Goal: Transaction & Acquisition: Download file/media

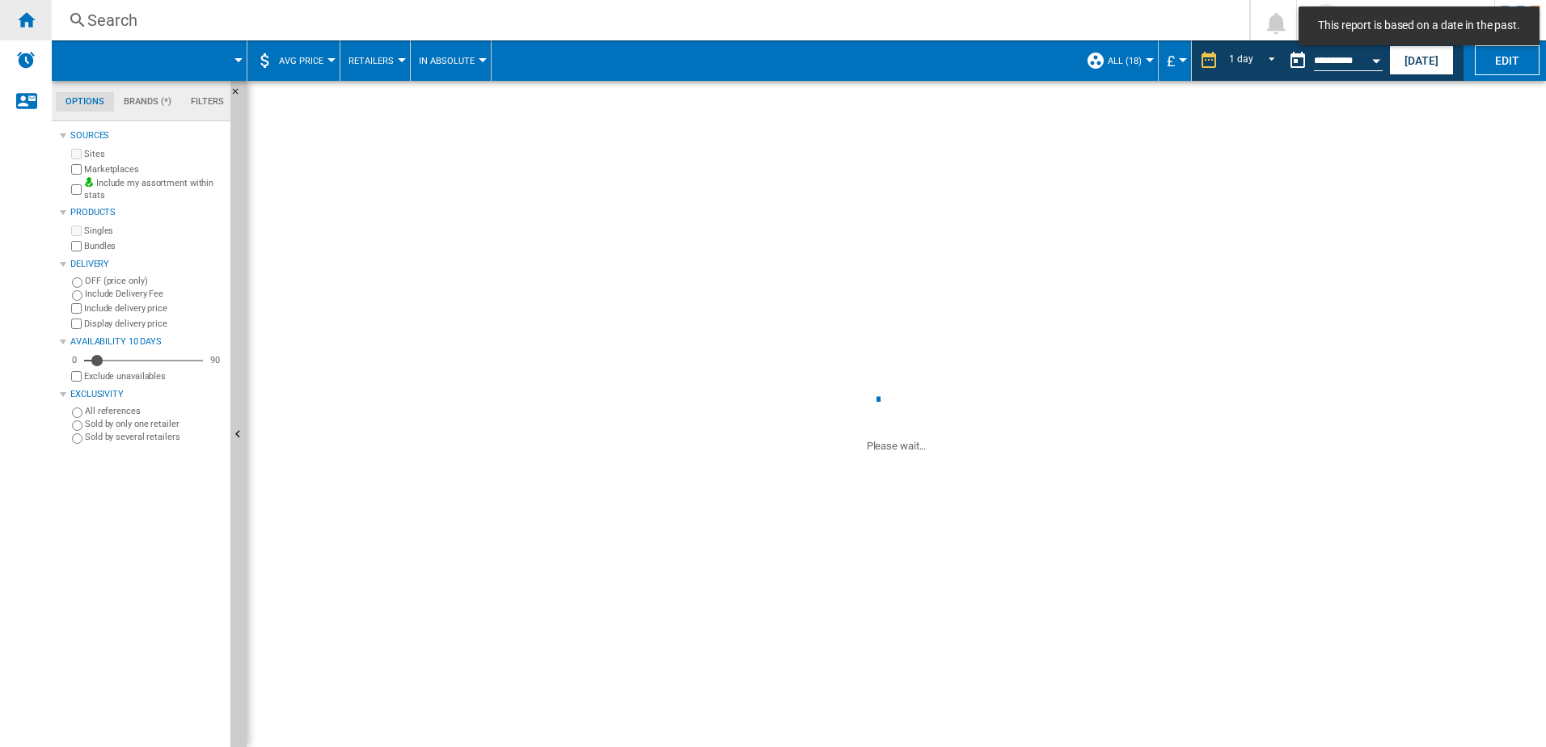
click at [24, 21] on ng-md-icon "Home" at bounding box center [25, 19] width 19 height 19
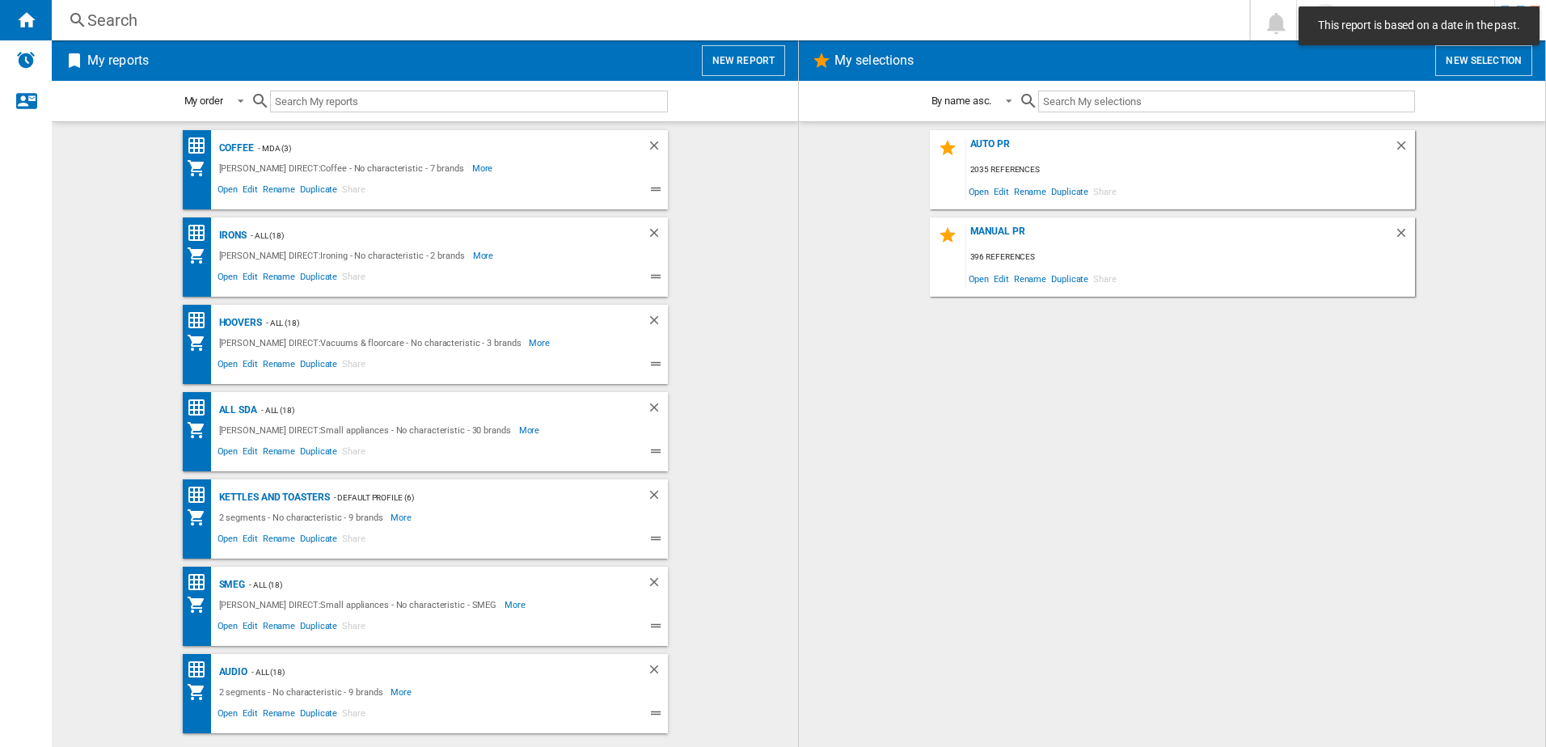
click at [1001, 136] on div "AUTO PR 2035 references Open Edit Rename Duplicate Share" at bounding box center [1172, 169] width 485 height 79
click at [1002, 140] on div "AUTO PR" at bounding box center [1181, 149] width 428 height 22
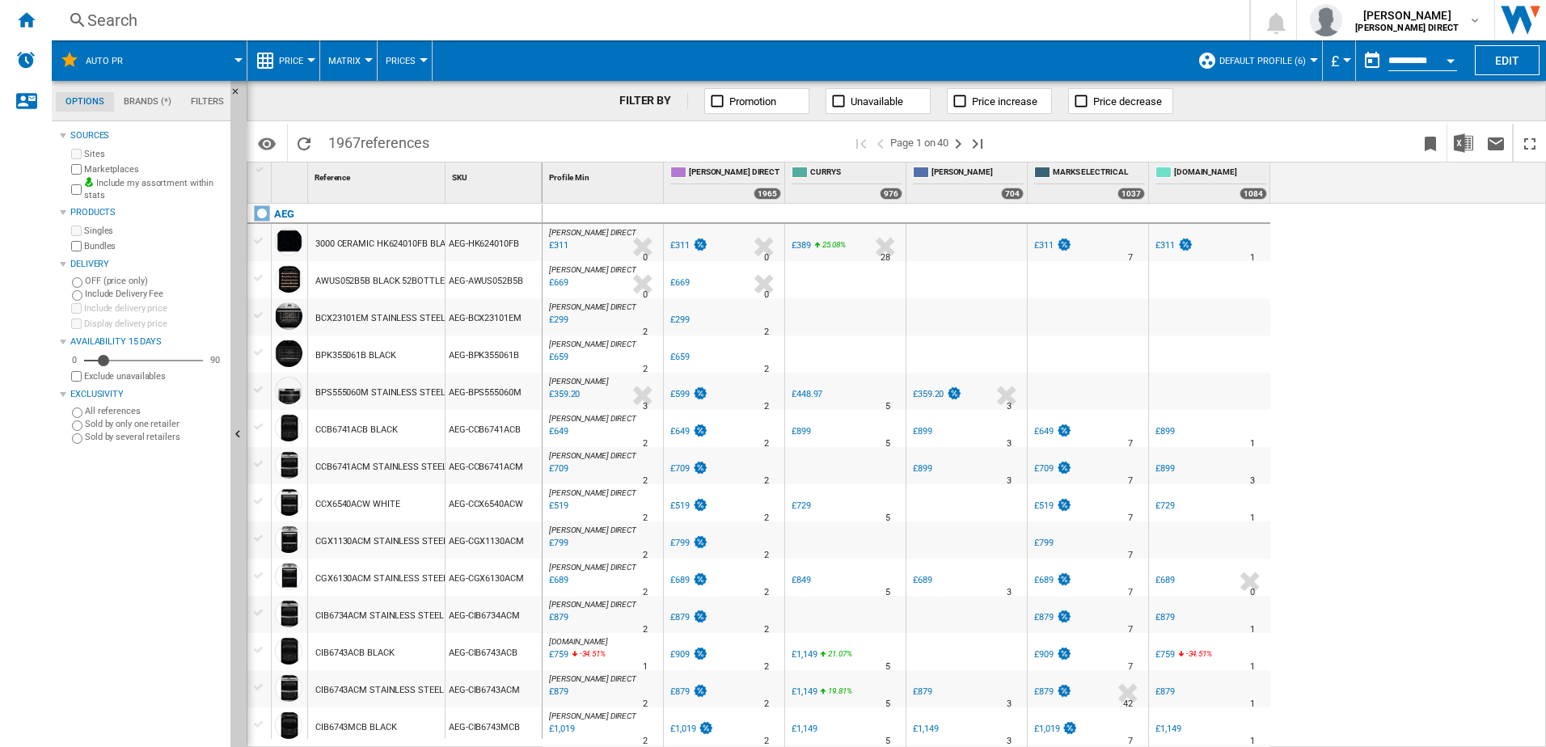
click at [1236, 49] on button "Default profile (6)" at bounding box center [1267, 60] width 95 height 40
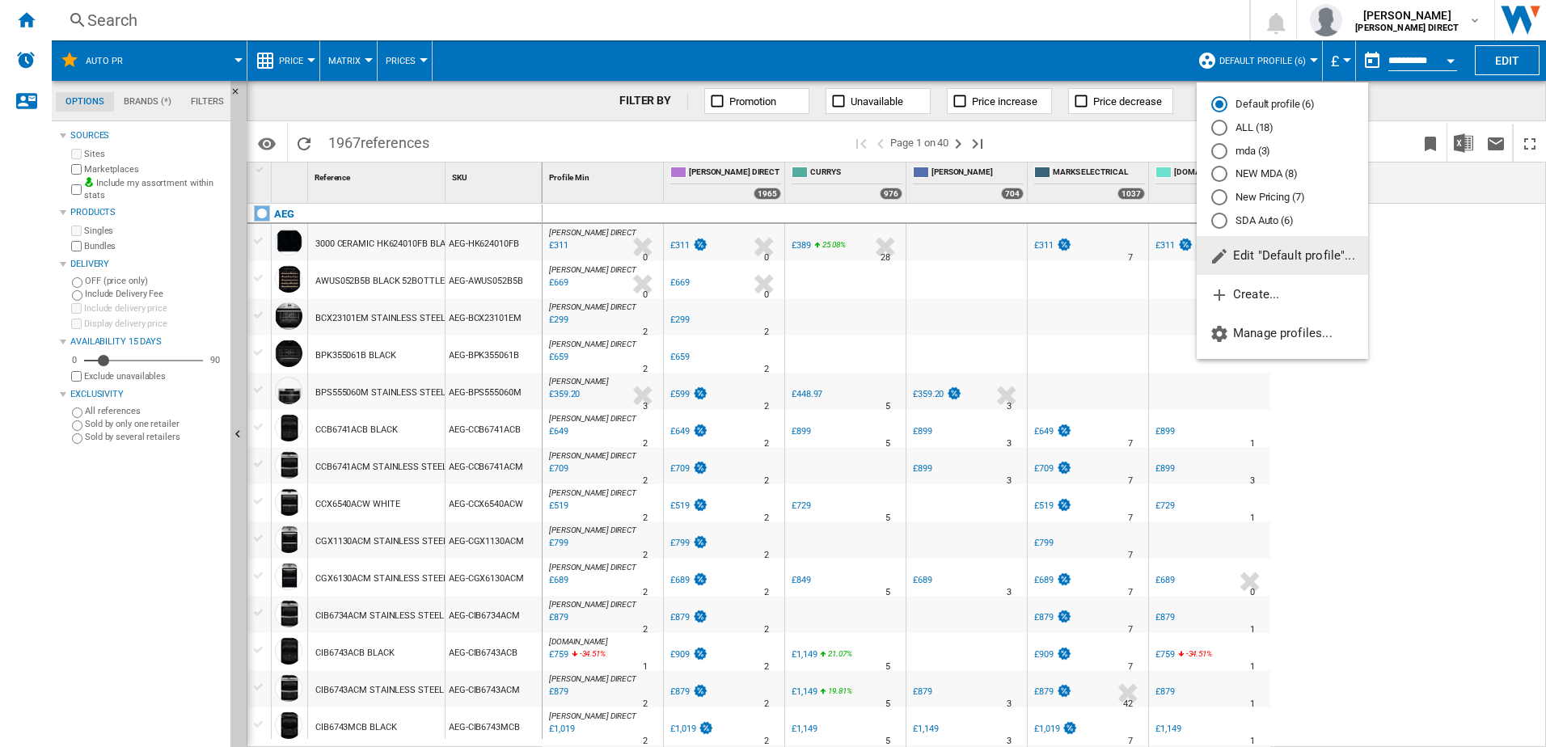
click at [1284, 195] on md-radio-button "New Pricing (7)" at bounding box center [1283, 197] width 142 height 15
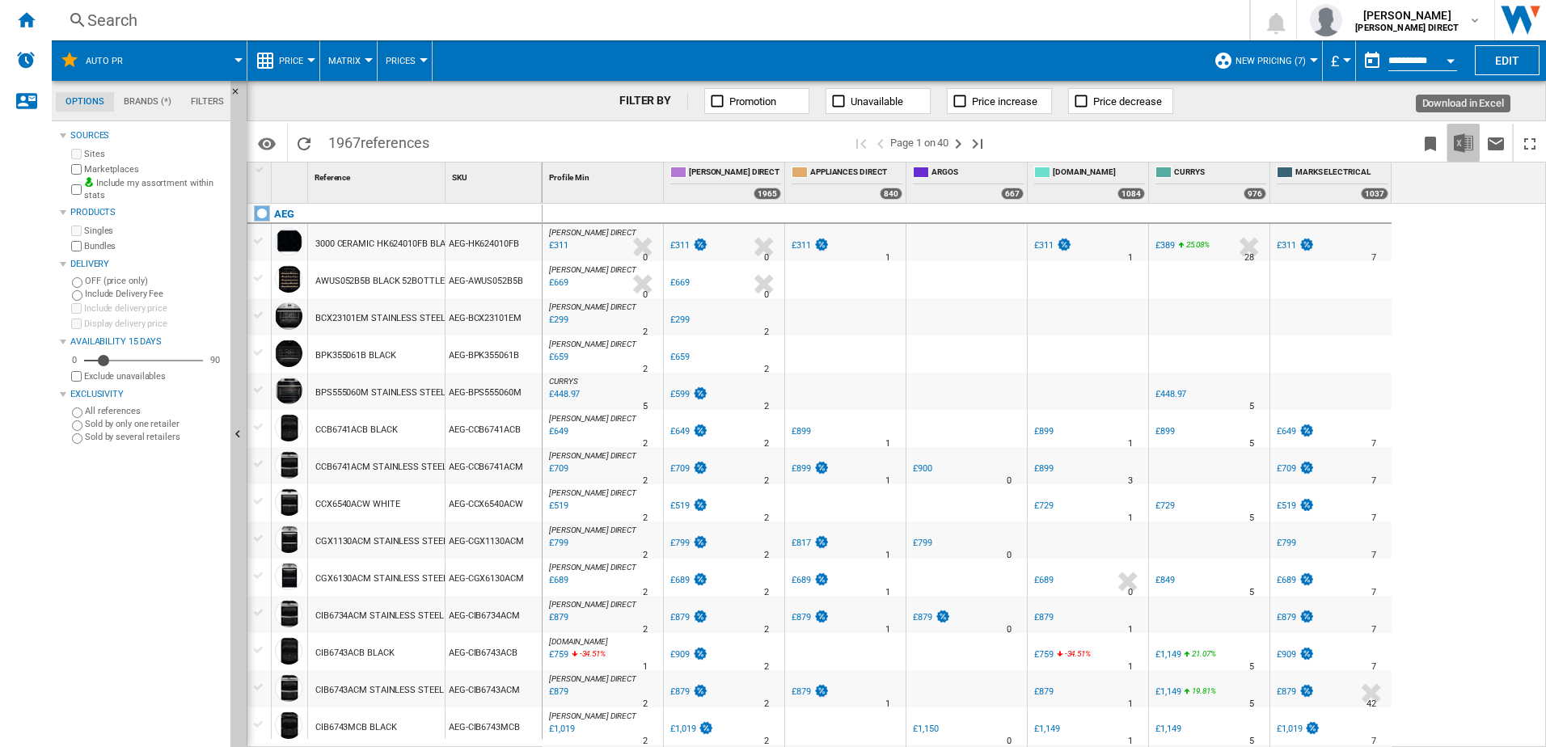
click at [1452, 143] on button "Download in Excel" at bounding box center [1464, 143] width 32 height 38
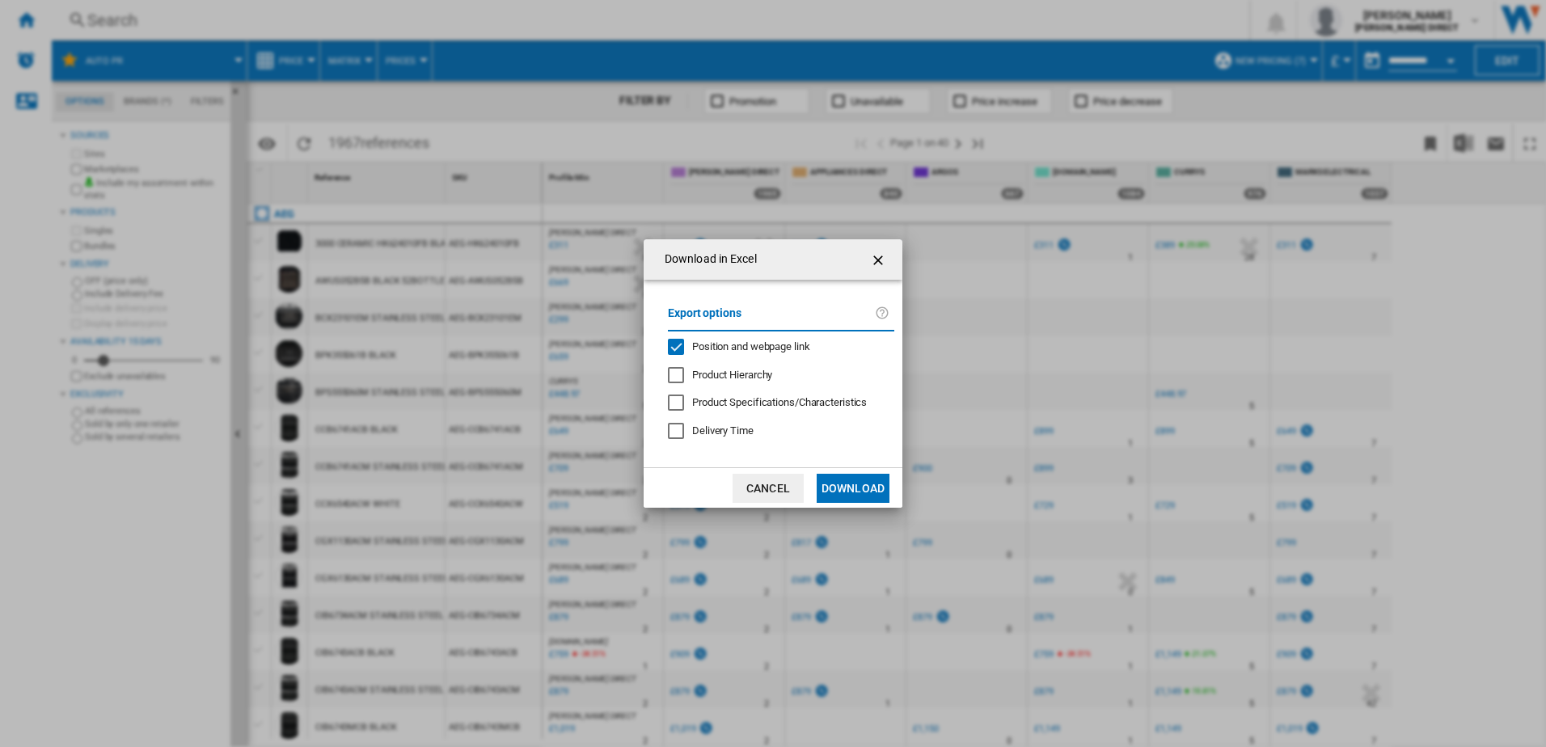
click at [679, 345] on div "Position and webpage link" at bounding box center [676, 347] width 16 height 16
click at [848, 488] on button "Download" at bounding box center [853, 488] width 73 height 29
